Goal: Transaction & Acquisition: Purchase product/service

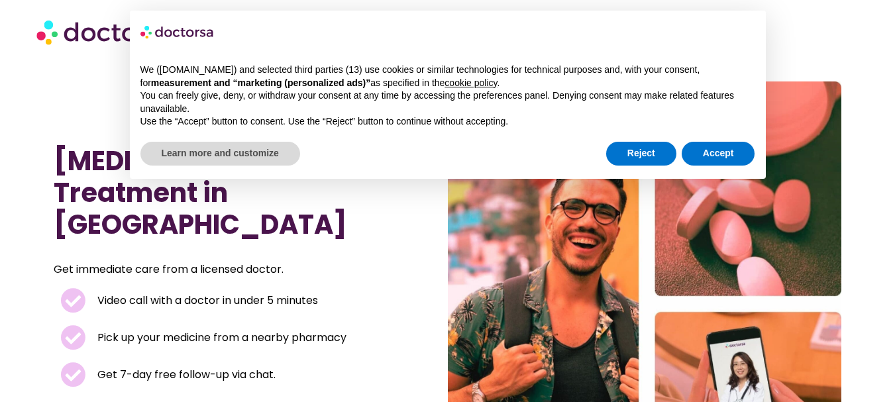
scroll to position [66, 0]
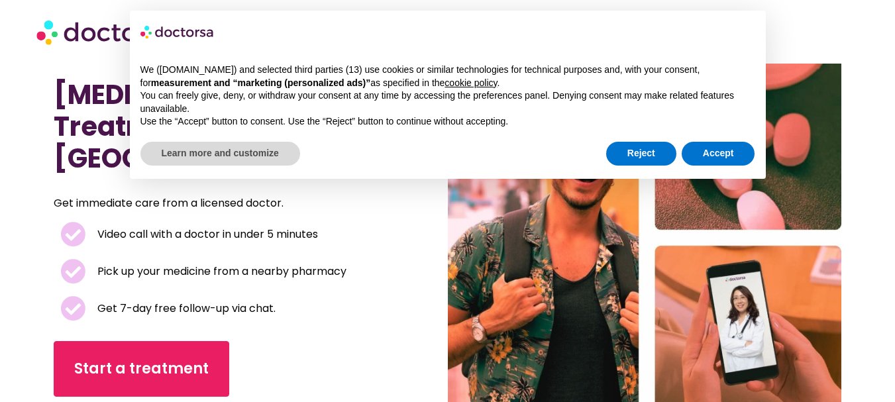
click at [725, 166] on div "Reject Accept" at bounding box center [680, 153] width 149 height 29
click at [714, 165] on button "Accept" at bounding box center [719, 154] width 74 height 24
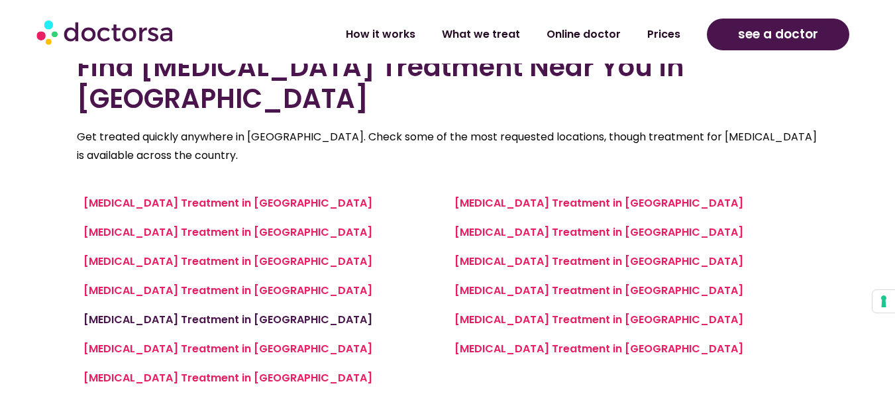
scroll to position [530, 0]
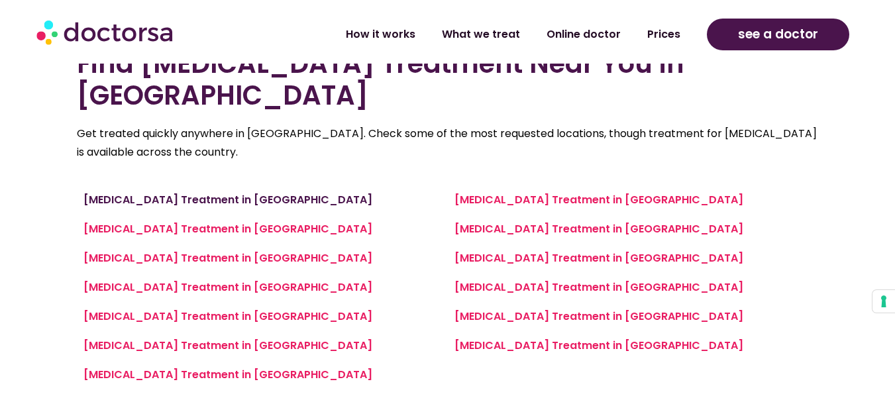
click at [235, 192] on link "[MEDICAL_DATA] Treatment in [GEOGRAPHIC_DATA]" at bounding box center [228, 199] width 289 height 15
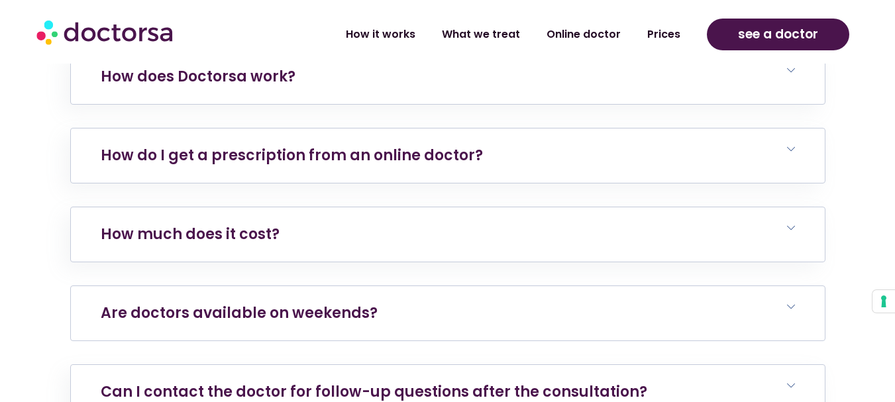
scroll to position [5236, 0]
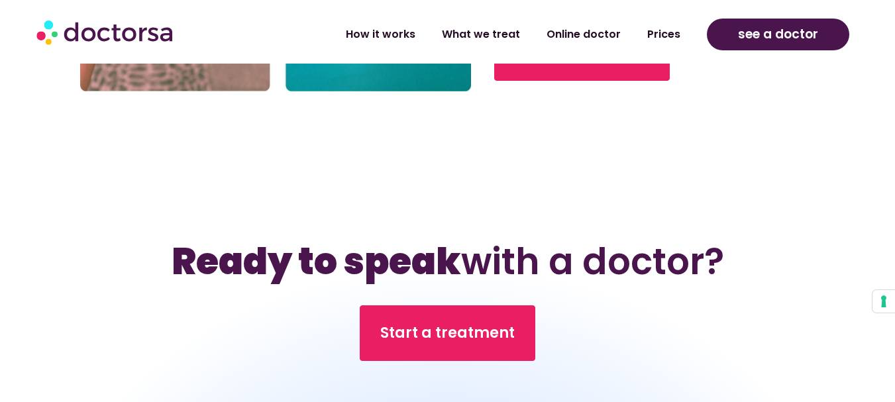
scroll to position [1326, 0]
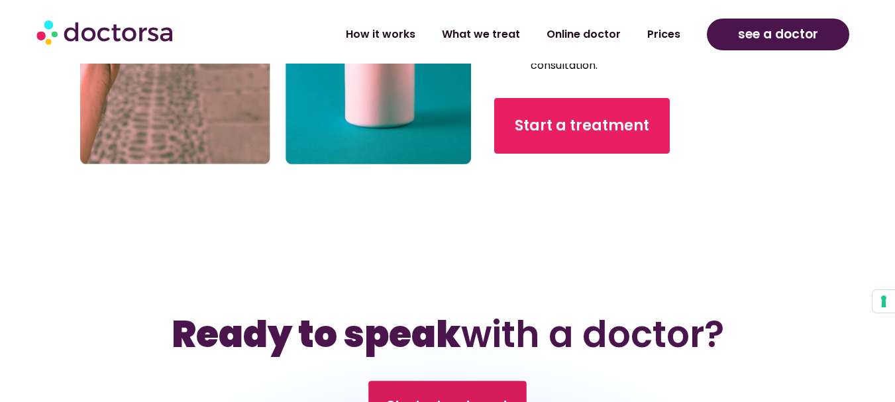
click at [407, 396] on span "Start a treatment" at bounding box center [447, 405] width 121 height 19
